Goal: Obtain resource: Obtain resource

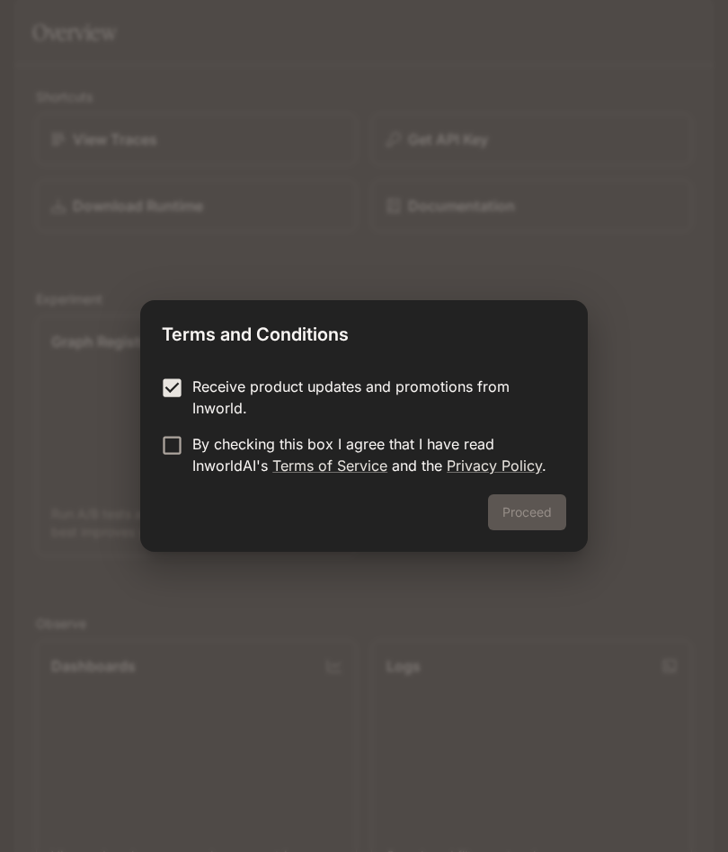
click at [519, 515] on div "Proceed" at bounding box center [364, 523] width 448 height 58
click at [529, 521] on button "Proceed" at bounding box center [527, 512] width 78 height 36
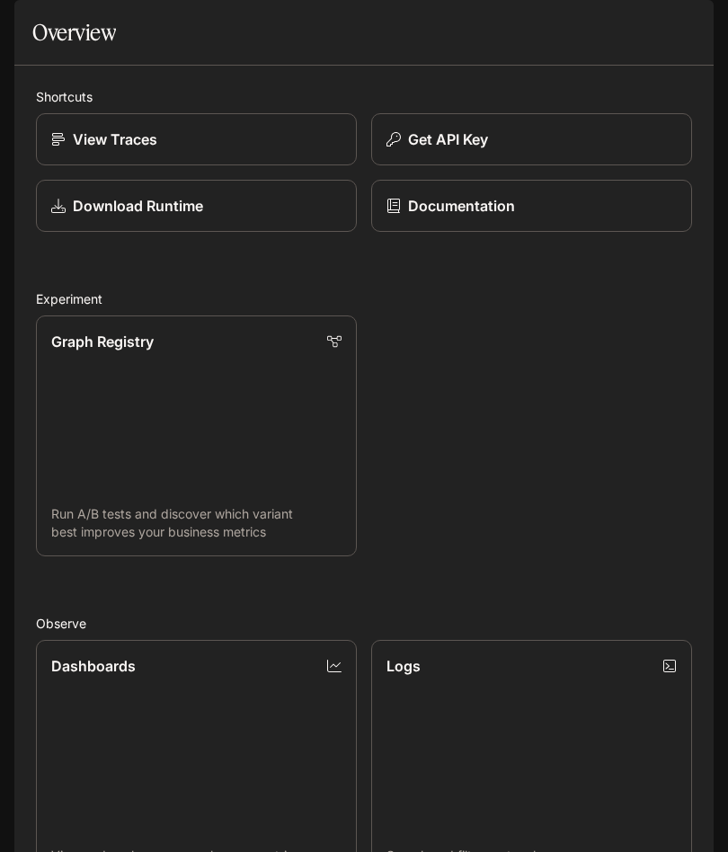
click at [533, 150] on div "Get API Key" at bounding box center [531, 140] width 290 height 22
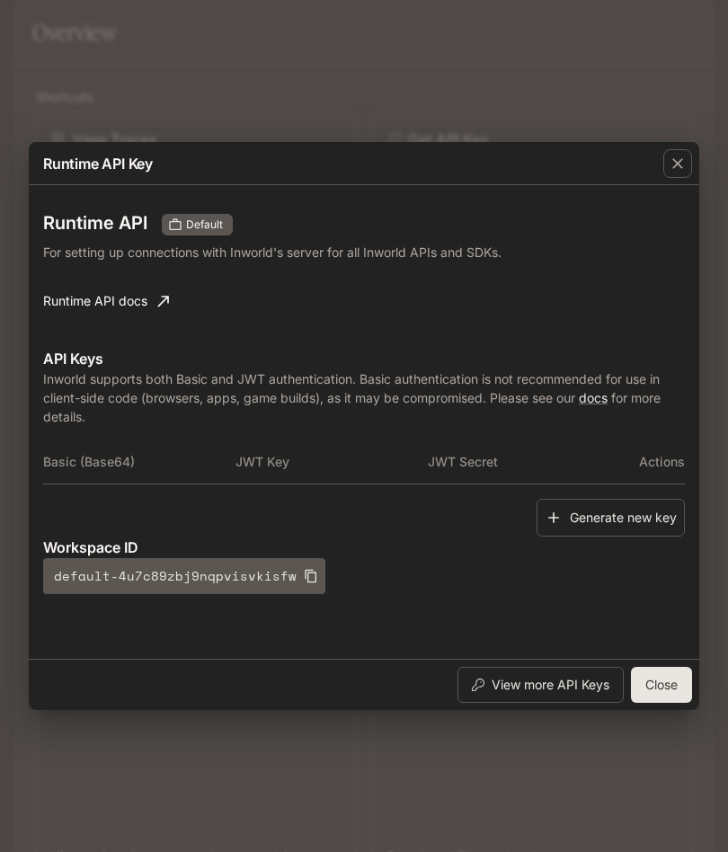
click at [652, 682] on button "Close" at bounding box center [661, 685] width 61 height 36
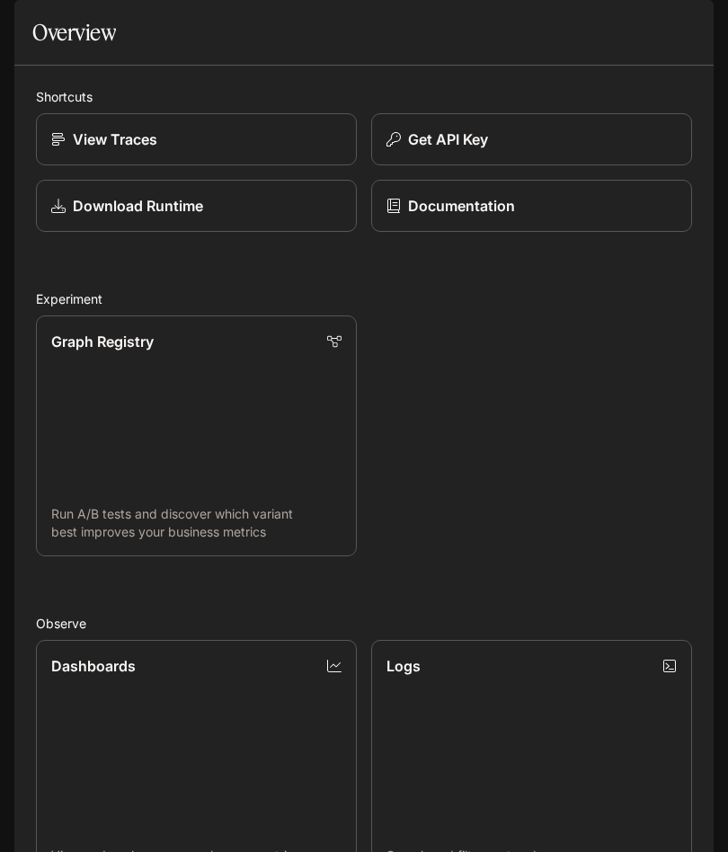
click at [528, 150] on div "Get API Key" at bounding box center [531, 140] width 290 height 22
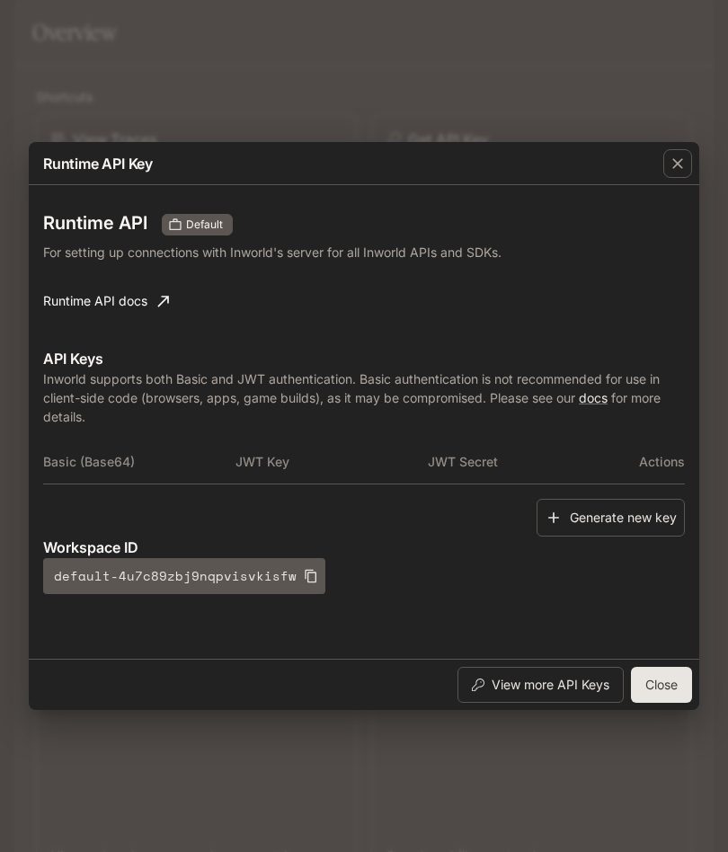
click at [590, 451] on th "JWT Secret" at bounding box center [524, 461] width 192 height 43
click at [598, 504] on button "Generate new key" at bounding box center [611, 518] width 148 height 39
click at [600, 499] on button "Generate new key" at bounding box center [611, 518] width 148 height 39
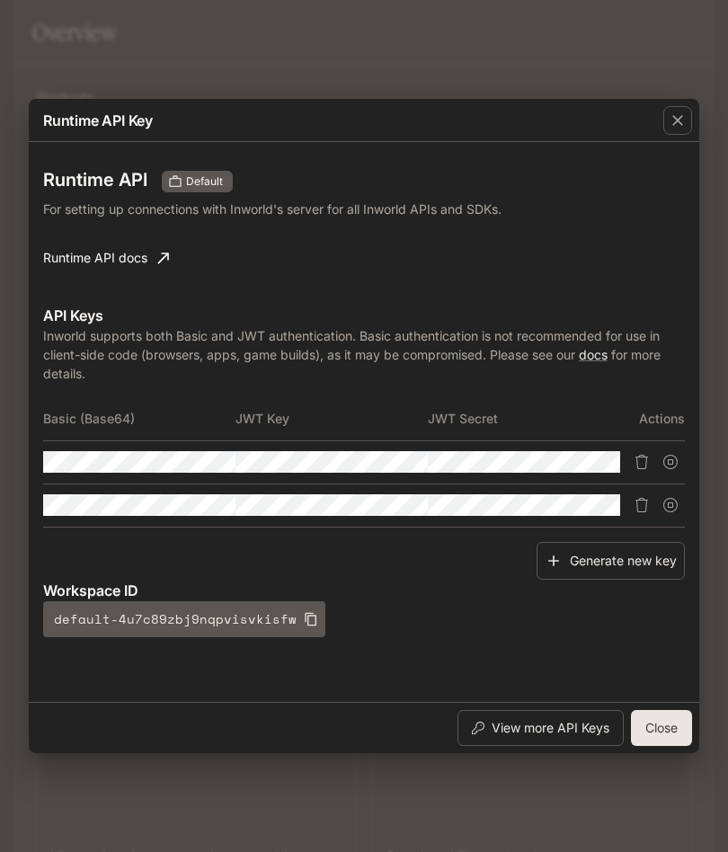
click at [619, 554] on button "Generate new key" at bounding box center [611, 561] width 148 height 39
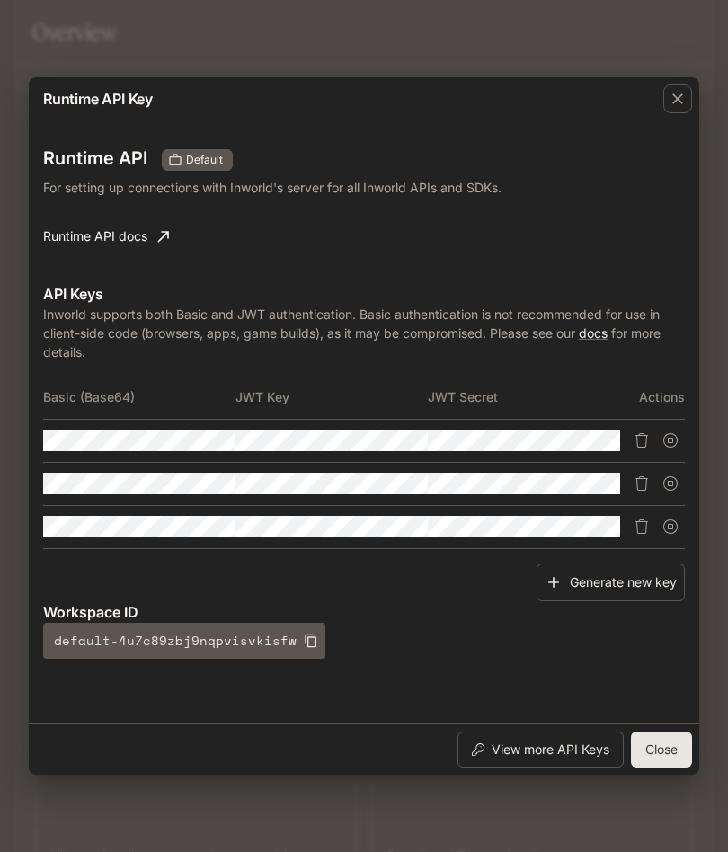
click at [109, 397] on th "Basic (Base64)" at bounding box center [139, 397] width 192 height 43
click at [163, 427] on td at bounding box center [139, 440] width 192 height 43
click at [590, 751] on button "View more API Keys" at bounding box center [540, 750] width 166 height 36
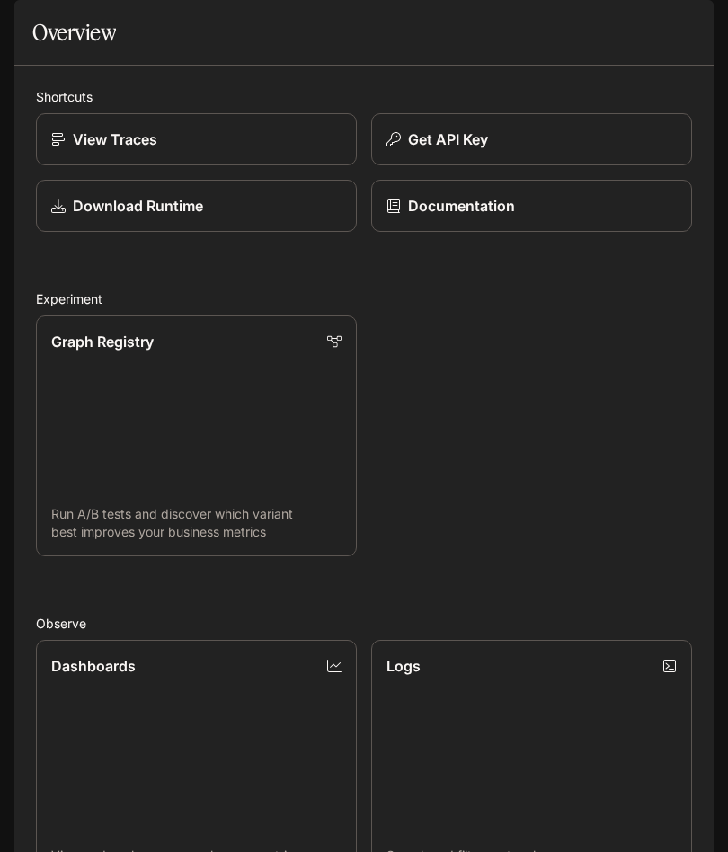
click at [234, 232] on link "Download Runtime" at bounding box center [196, 206] width 321 height 52
